Goal: Information Seeking & Learning: Learn about a topic

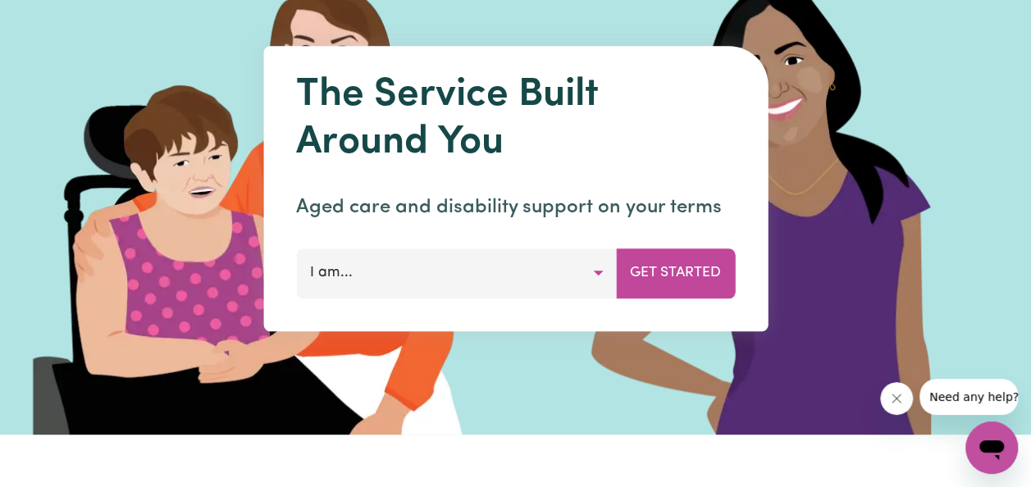
scroll to position [126, 0]
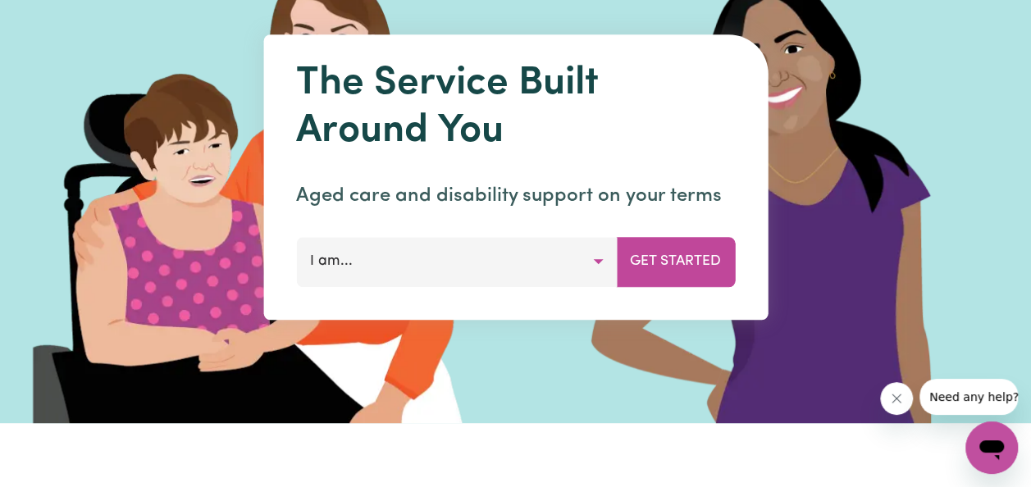
click at [599, 262] on button "I am..." at bounding box center [456, 261] width 321 height 49
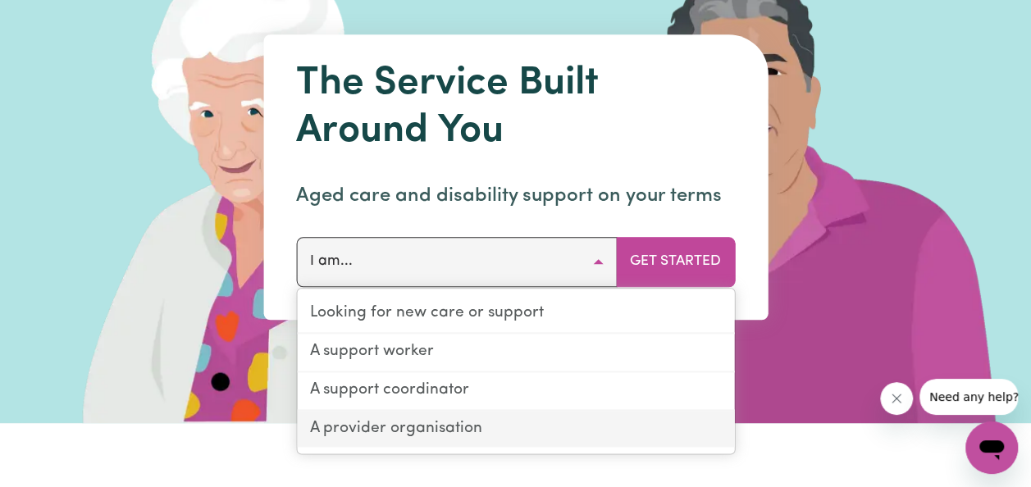
click at [462, 435] on link "A provider organisation" at bounding box center [515, 429] width 437 height 37
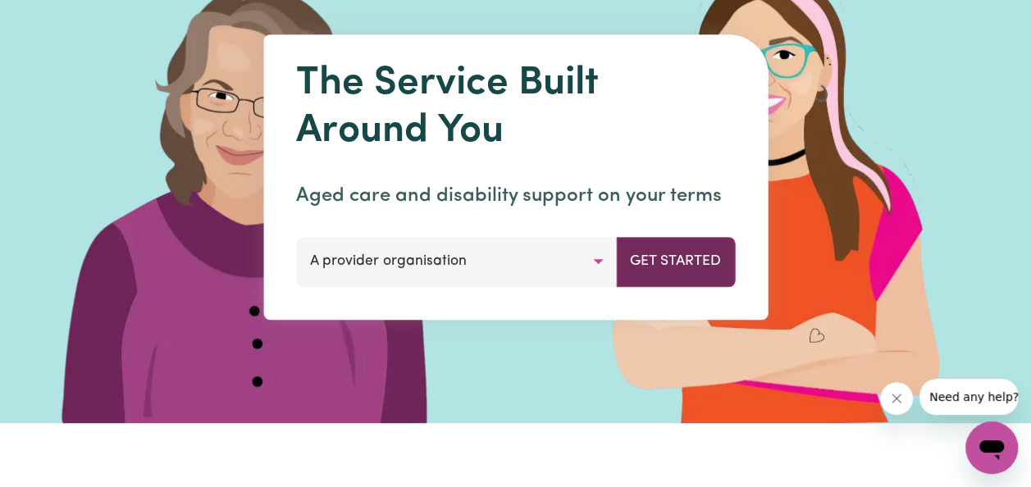
click at [681, 271] on button "Get Started" at bounding box center [675, 261] width 119 height 49
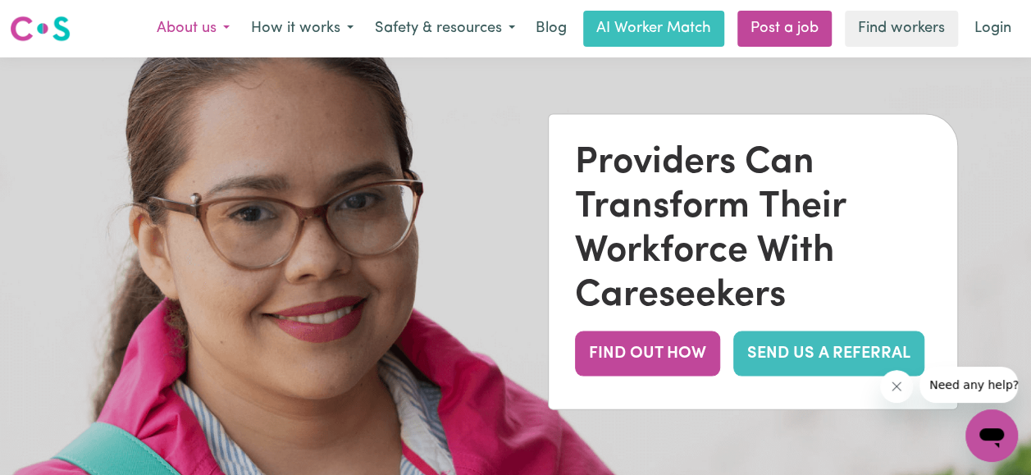
click at [230, 37] on button "About us" at bounding box center [193, 28] width 94 height 34
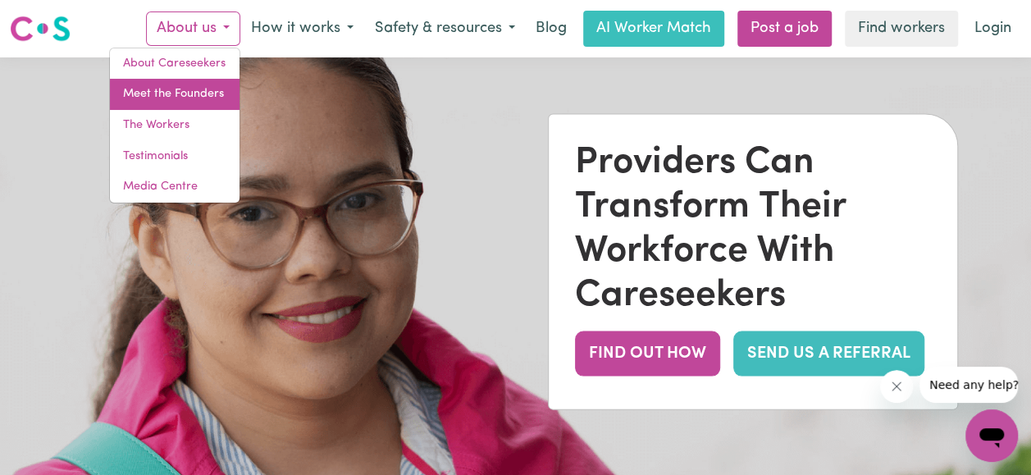
click at [205, 96] on link "Meet the Founders" at bounding box center [175, 94] width 130 height 31
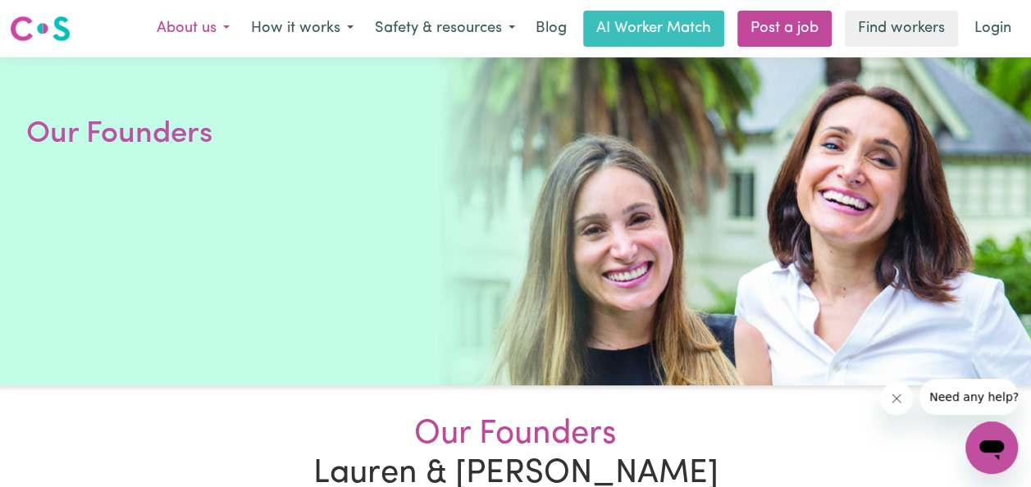
click at [195, 41] on button "About us" at bounding box center [193, 28] width 94 height 34
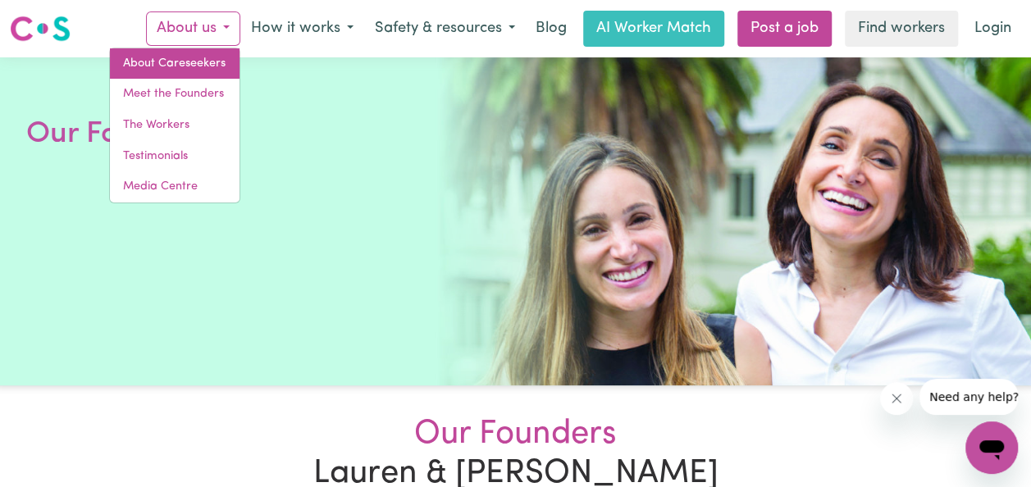
click at [194, 71] on link "About Careseekers" at bounding box center [175, 63] width 130 height 31
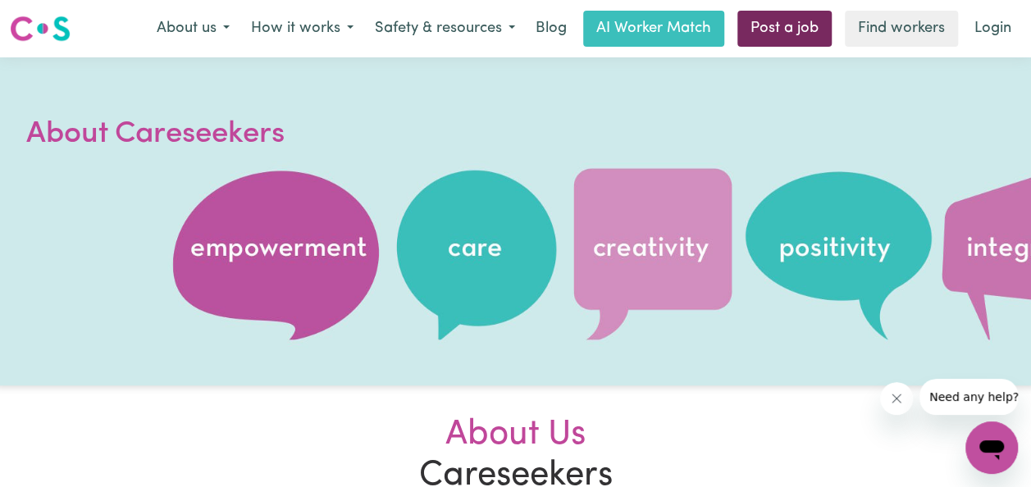
click at [809, 34] on link "Post a job" at bounding box center [784, 29] width 94 height 36
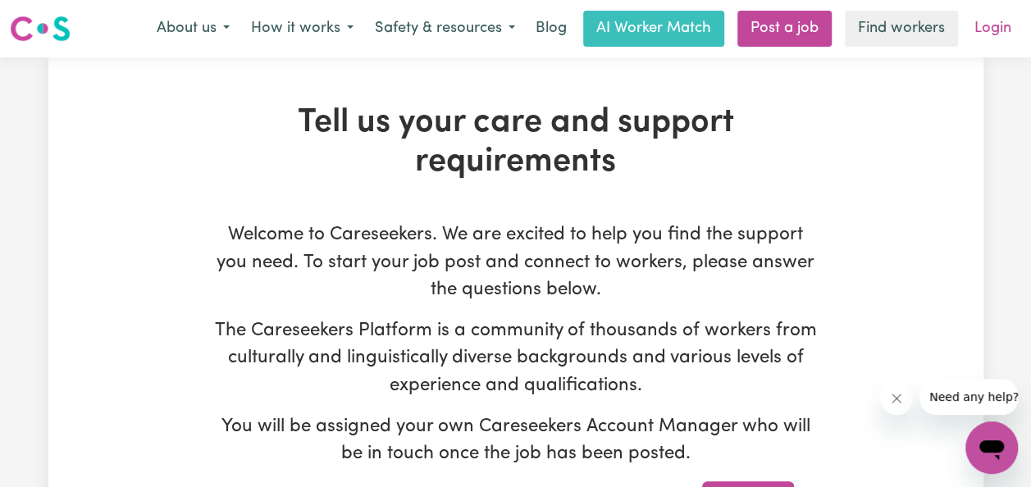
click at [984, 38] on link "Login" at bounding box center [992, 29] width 57 height 36
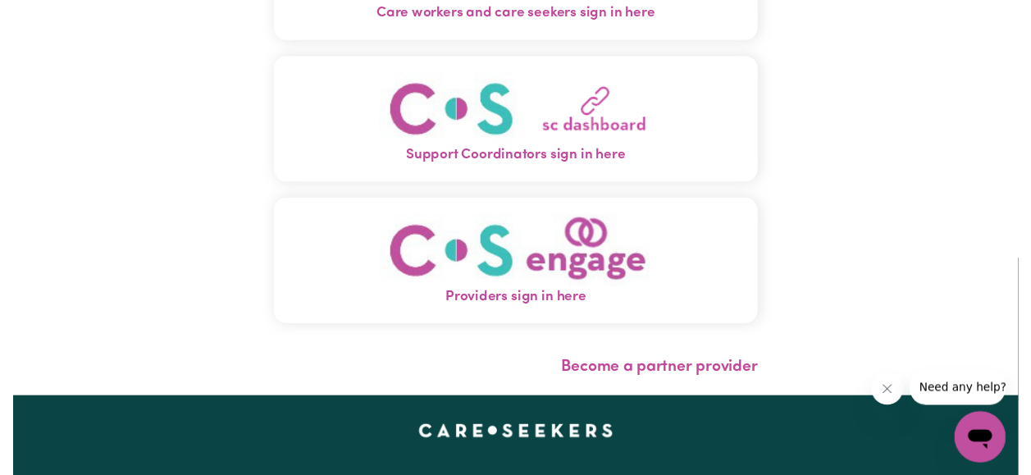
scroll to position [165, 0]
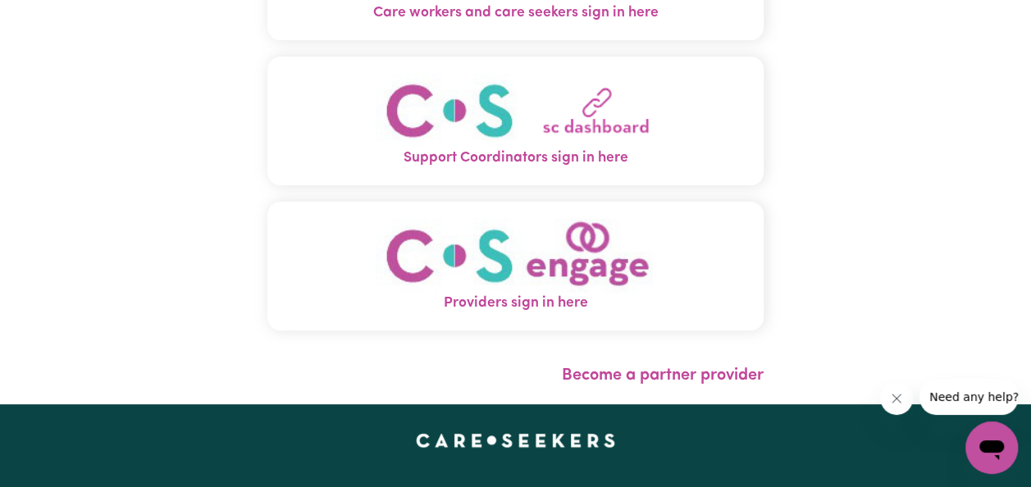
click at [566, 303] on span "Providers sign in here" at bounding box center [515, 303] width 496 height 21
click at [599, 377] on link "Become a partner provider" at bounding box center [663, 375] width 202 height 16
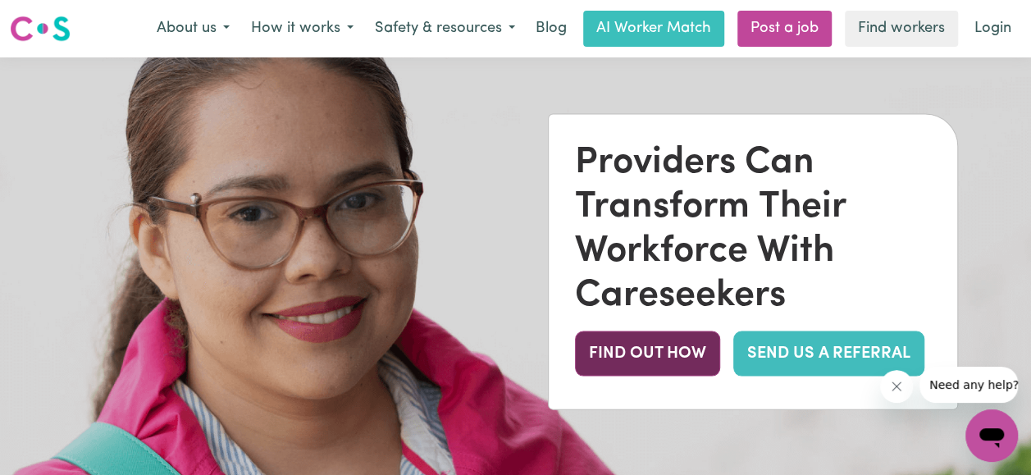
click at [607, 369] on button "FIND OUT HOW" at bounding box center [647, 352] width 145 height 45
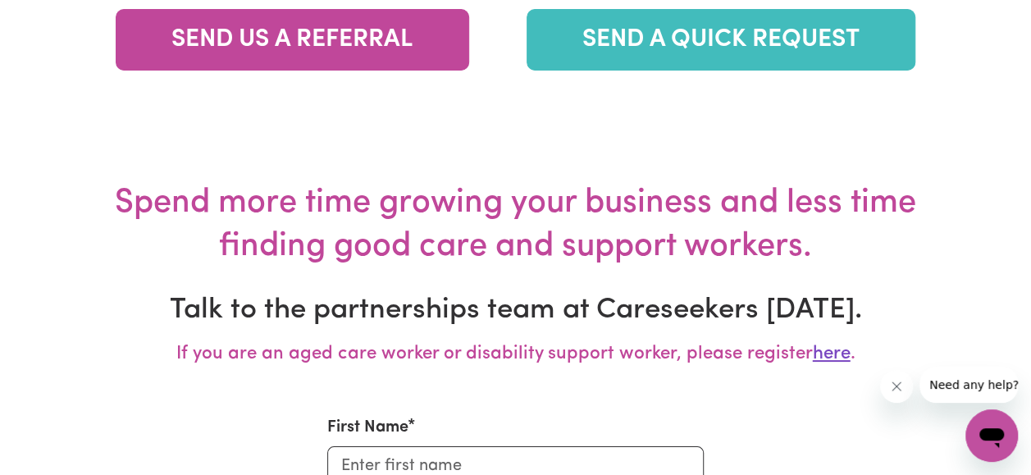
scroll to position [6069, 0]
